Goal: Task Accomplishment & Management: Use online tool/utility

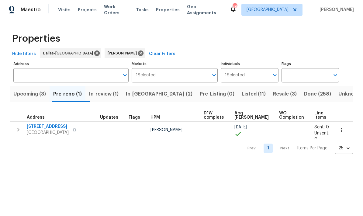
click at [253, 90] on button "Done (258)" at bounding box center [317, 94] width 34 height 16
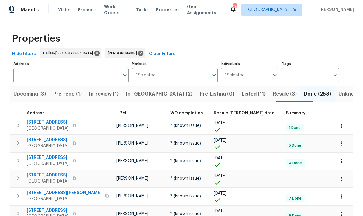
click at [243, 111] on span "Resale COE date" at bounding box center [244, 113] width 61 height 4
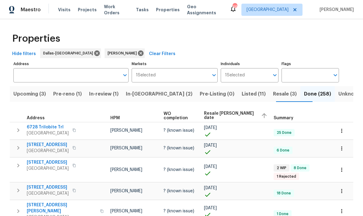
click at [231, 113] on div "Resale COE date" at bounding box center [236, 115] width 65 height 9
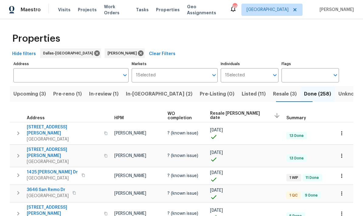
click at [57, 186] on span "3646 San Remo Dr" at bounding box center [48, 189] width 42 height 6
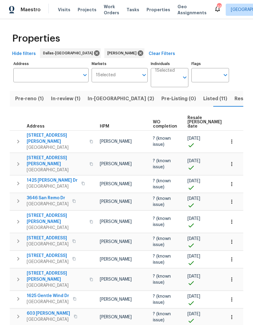
scroll to position [0, 41]
click at [201, 100] on span "Listed (11)" at bounding box center [213, 98] width 24 height 9
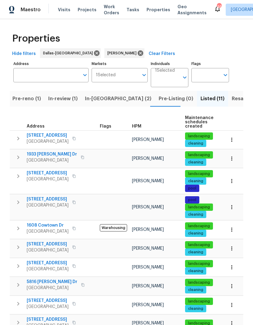
click at [94, 98] on span "In-reno (2)" at bounding box center [118, 98] width 67 height 9
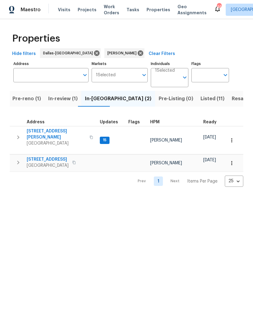
click at [16, 134] on icon "button" at bounding box center [18, 137] width 7 height 7
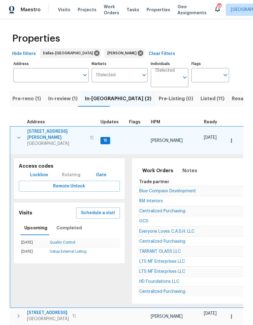
click at [40, 131] on span "[STREET_ADDRESS][PERSON_NAME]" at bounding box center [56, 134] width 59 height 12
click at [20, 135] on icon "button" at bounding box center [18, 137] width 7 height 7
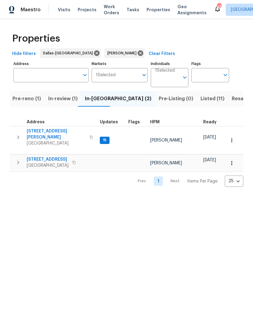
click at [15, 134] on icon "button" at bounding box center [18, 137] width 7 height 7
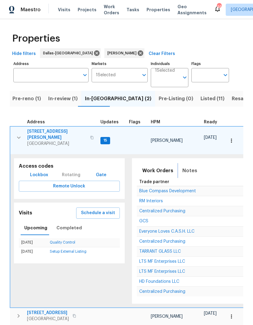
click at [186, 166] on span "Notes" at bounding box center [190, 170] width 15 height 9
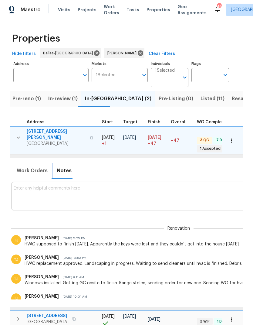
scroll to position [0, 124]
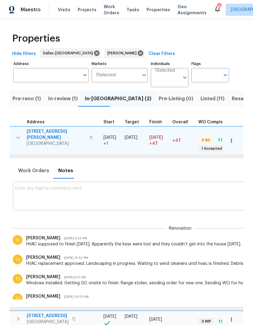
click at [200, 186] on textarea at bounding box center [180, 196] width 330 height 20
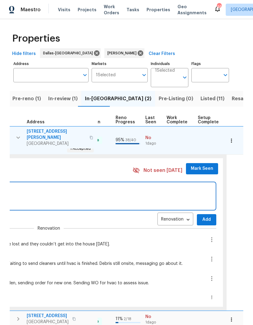
scroll to position [0, 257]
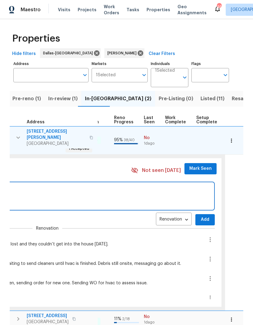
type textarea "Cleaners setup for tomorrow"
click at [197, 214] on button "Add" at bounding box center [205, 219] width 19 height 11
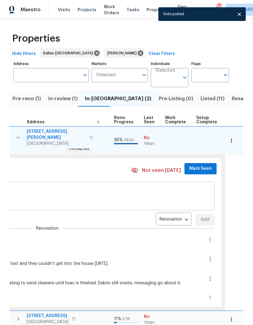
click at [195, 165] on span "Mark Seen" at bounding box center [201, 169] width 22 height 8
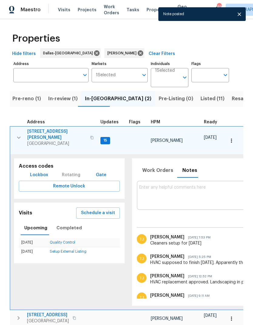
scroll to position [0, 0]
click at [20, 134] on icon "button" at bounding box center [18, 137] width 7 height 7
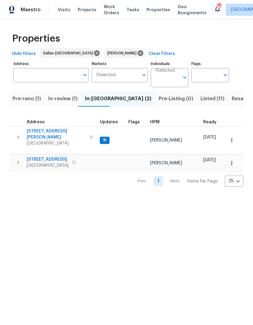
click at [18, 159] on icon "button" at bounding box center [18, 162] width 7 height 7
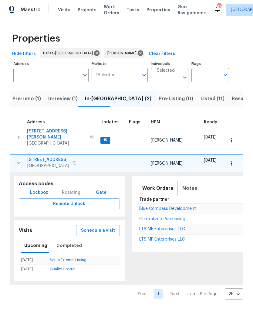
click at [186, 184] on span "Notes" at bounding box center [190, 188] width 15 height 9
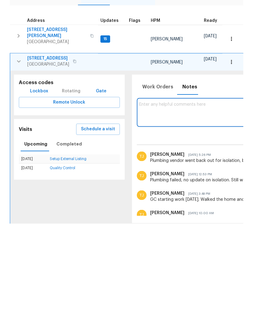
click at [230, 160] on icon "button" at bounding box center [232, 163] width 6 height 6
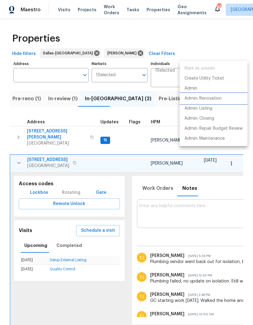
click at [214, 100] on p "Admin: Renovation" at bounding box center [203, 98] width 37 height 6
click at [207, 179] on div at bounding box center [126, 162] width 253 height 325
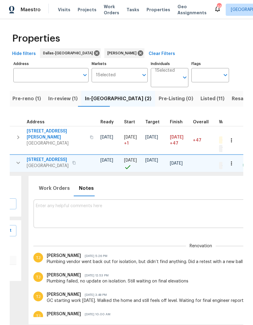
scroll to position [0, 104]
click at [204, 203] on textarea at bounding box center [201, 213] width 330 height 20
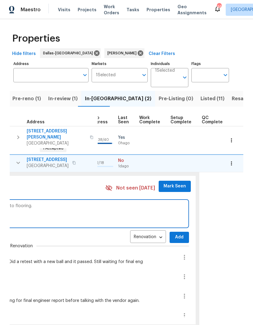
scroll to position [0, 283]
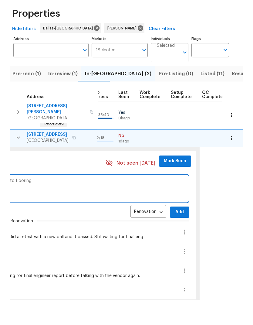
type textarea "Message foundation vendor again about final eng. need this before moving to flo…"
click at [175, 234] on span "Add" at bounding box center [180, 238] width 10 height 8
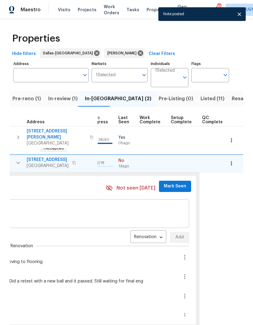
click at [172, 183] on span "Mark Seen" at bounding box center [175, 187] width 22 height 8
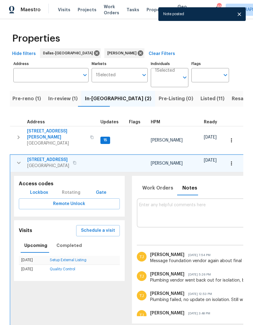
scroll to position [0, 0]
click at [19, 159] on icon "button" at bounding box center [18, 162] width 7 height 7
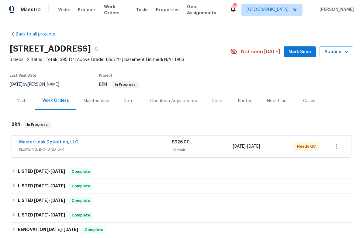
click at [42, 143] on link "Master Leak Detection, LLC" at bounding box center [48, 142] width 59 height 4
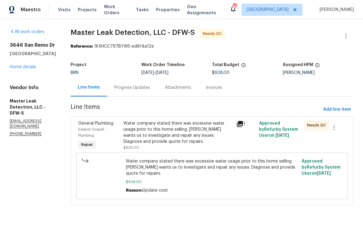
click at [205, 132] on div "Water company stated there was excessive water usage prior to this home selling…" at bounding box center [177, 133] width 109 height 24
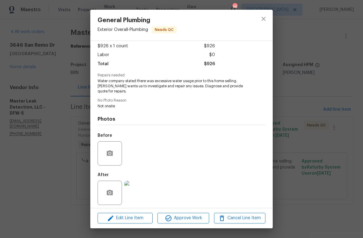
scroll to position [33, 0]
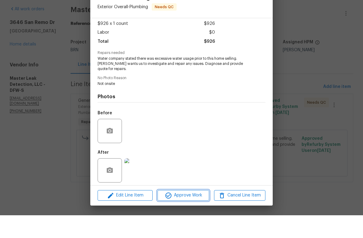
click at [173, 215] on span "Approve Work" at bounding box center [183, 219] width 48 height 8
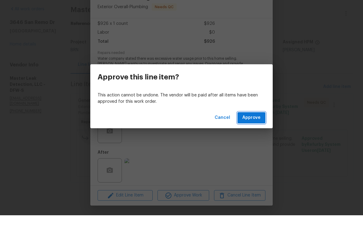
click at [251, 135] on button "Approve" at bounding box center [251, 140] width 28 height 11
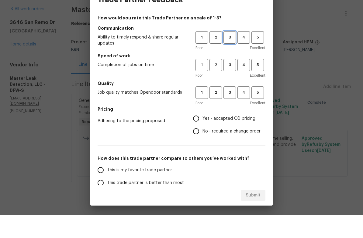
click at [230, 57] on span "3" at bounding box center [229, 60] width 11 height 7
click at [230, 84] on span "3" at bounding box center [229, 87] width 11 height 7
click at [231, 112] on span "3" at bounding box center [229, 115] width 11 height 7
click at [200, 135] on label "Yes - accepted OD pricing" at bounding box center [225, 141] width 71 height 13
click at [200, 135] on input "Yes - accepted OD pricing" at bounding box center [196, 141] width 13 height 13
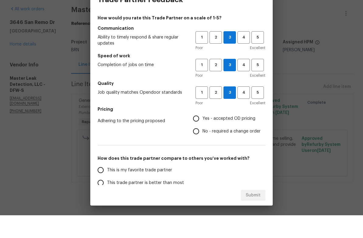
radio input "true"
click at [101, 187] on input "This is my favorite trade partner" at bounding box center [100, 193] width 13 height 13
radio input "false"
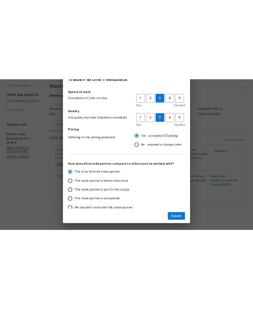
scroll to position [38, 0]
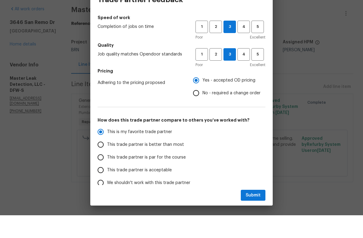
click at [104, 174] on input "This trade partner is par for the course" at bounding box center [100, 180] width 13 height 13
click at [259, 215] on span "Submit" at bounding box center [252, 219] width 15 height 8
radio input "true"
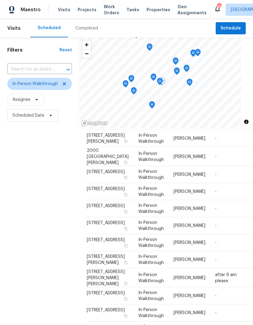
scroll to position [223, 0]
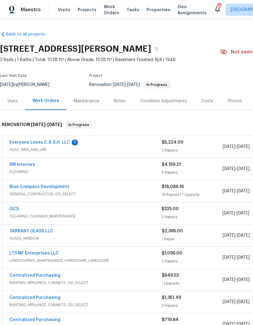
click at [22, 163] on link "RM Interiors" at bounding box center [22, 164] width 26 height 4
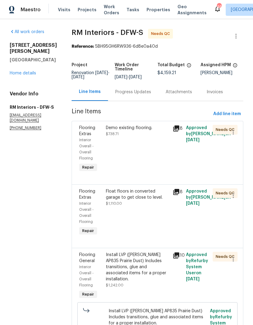
click at [132, 129] on div "Demo existing flooring." at bounding box center [137, 128] width 63 height 6
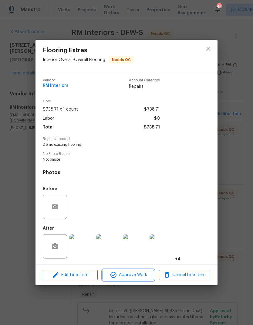
click at [140, 279] on span "Approve Work" at bounding box center [128, 275] width 48 height 8
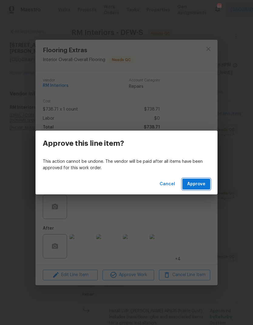
click at [196, 189] on button "Approve" at bounding box center [197, 184] width 28 height 11
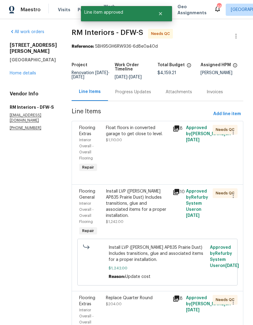
click at [138, 131] on div "Float floors in converted garage to get close to level." at bounding box center [137, 131] width 63 height 12
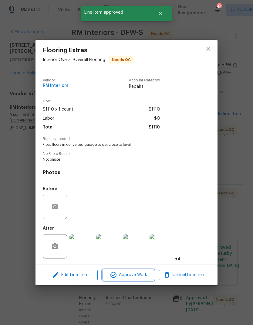
click at [140, 278] on span "Approve Work" at bounding box center [128, 275] width 48 height 8
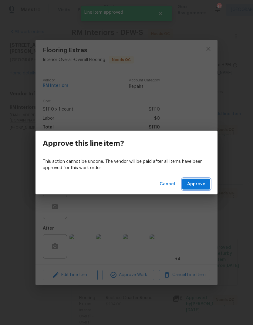
click at [202, 186] on span "Approve" at bounding box center [196, 184] width 18 height 8
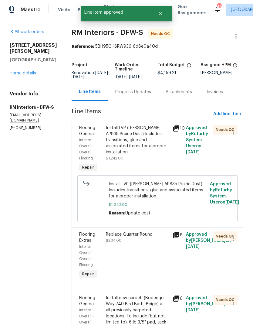
click at [142, 134] on div "Install LVP ([PERSON_NAME] AP835 Prairie Dust) Includes transitions, glue and a…" at bounding box center [137, 140] width 63 height 30
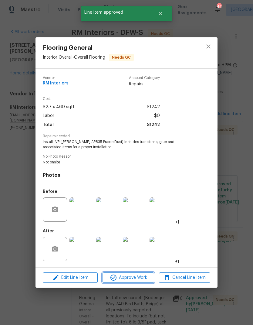
click at [135, 275] on span "Approve Work" at bounding box center [128, 278] width 48 height 8
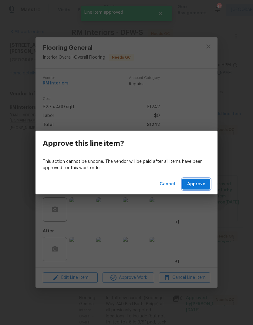
click at [201, 183] on span "Approve" at bounding box center [196, 184] width 18 height 8
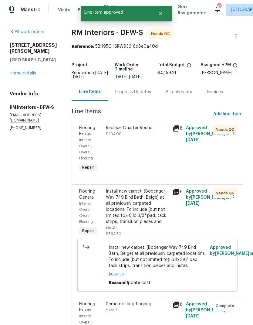
click at [137, 129] on div "Replace Quarter Round" at bounding box center [137, 128] width 63 height 6
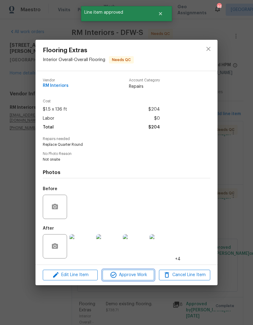
click at [135, 278] on span "Approve Work" at bounding box center [128, 275] width 48 height 8
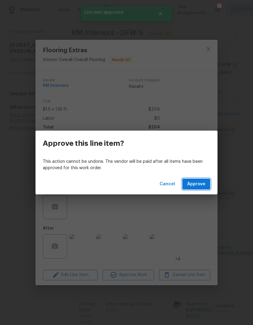
click at [200, 189] on button "Approve" at bounding box center [197, 184] width 28 height 11
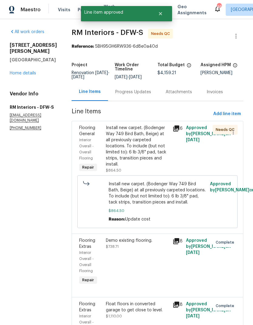
click at [143, 133] on div "Install new carpet. (Bodenger Way 749 Bird Bath, Beige) at all previously carpe…" at bounding box center [137, 146] width 63 height 43
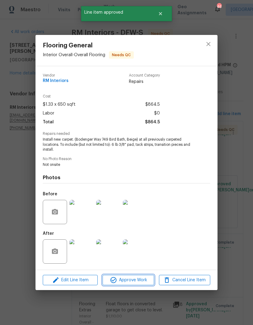
click at [131, 284] on span "Approve Work" at bounding box center [128, 280] width 48 height 8
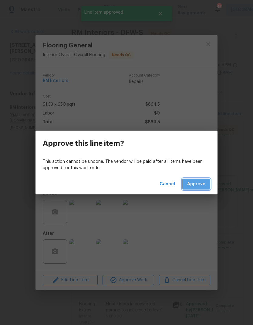
click at [197, 186] on span "Approve" at bounding box center [196, 184] width 18 height 8
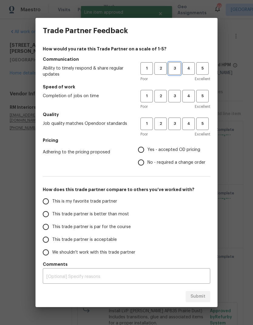
click at [175, 64] on button "3" at bounding box center [175, 68] width 12 height 12
click at [176, 98] on span "3" at bounding box center [174, 96] width 11 height 7
click at [175, 123] on span "3" at bounding box center [174, 123] width 11 height 7
click at [143, 150] on input "Yes - accepted OD pricing" at bounding box center [141, 149] width 13 height 13
radio input "true"
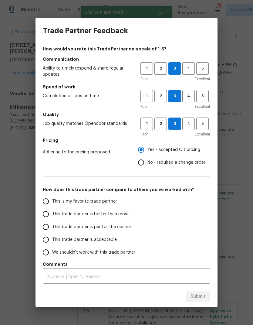
click at [40, 224] on input "This trade partner is par for the course" at bounding box center [45, 226] width 13 height 13
click at [200, 294] on span "Submit" at bounding box center [198, 297] width 15 height 8
radio input "true"
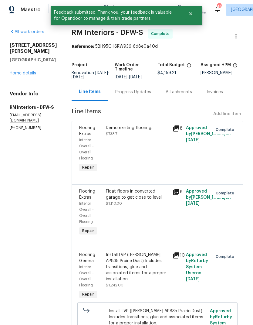
click at [24, 74] on link "Home details" at bounding box center [23, 73] width 26 height 4
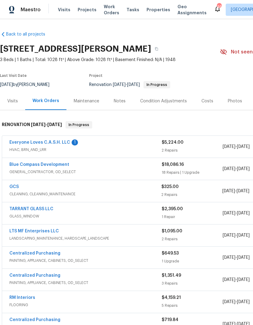
click at [31, 166] on link "Blue Compass Development" at bounding box center [39, 164] width 60 height 4
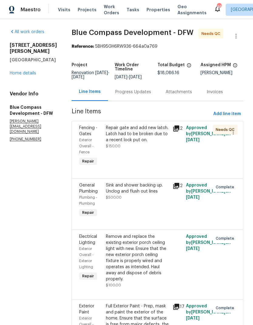
click at [153, 137] on div "Repair gate and add new latch. Latch had to be broken due to a recent lock put …" at bounding box center [137, 134] width 63 height 18
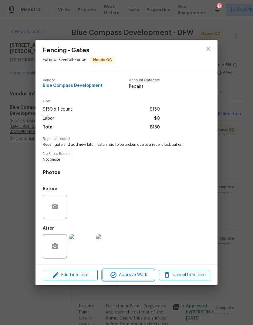
click at [136, 275] on span "Approve Work" at bounding box center [128, 275] width 48 height 8
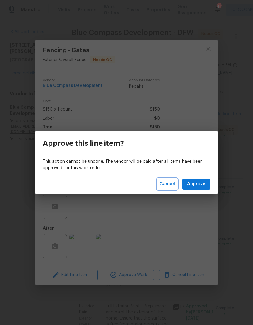
click at [168, 187] on span "Cancel" at bounding box center [167, 184] width 15 height 8
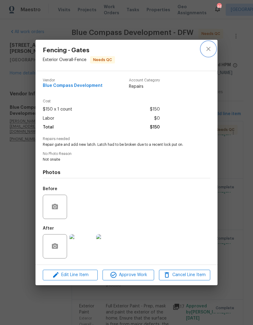
click at [212, 45] on icon "close" at bounding box center [208, 48] width 7 height 7
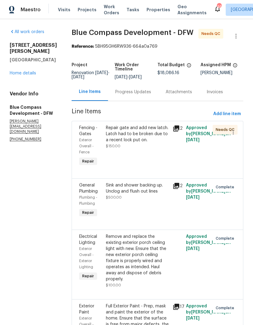
click at [16, 71] on link "Home details" at bounding box center [23, 73] width 26 height 4
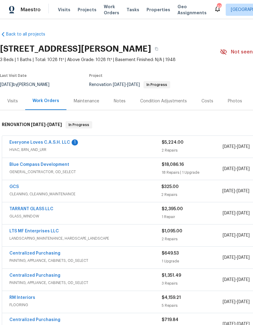
click at [30, 143] on link "Everyone Loves C.A.S.H. LLC" at bounding box center [39, 142] width 61 height 4
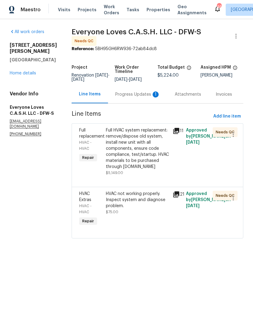
click at [22, 71] on link "Home details" at bounding box center [23, 73] width 26 height 4
